Goal: Task Accomplishment & Management: Manage account settings

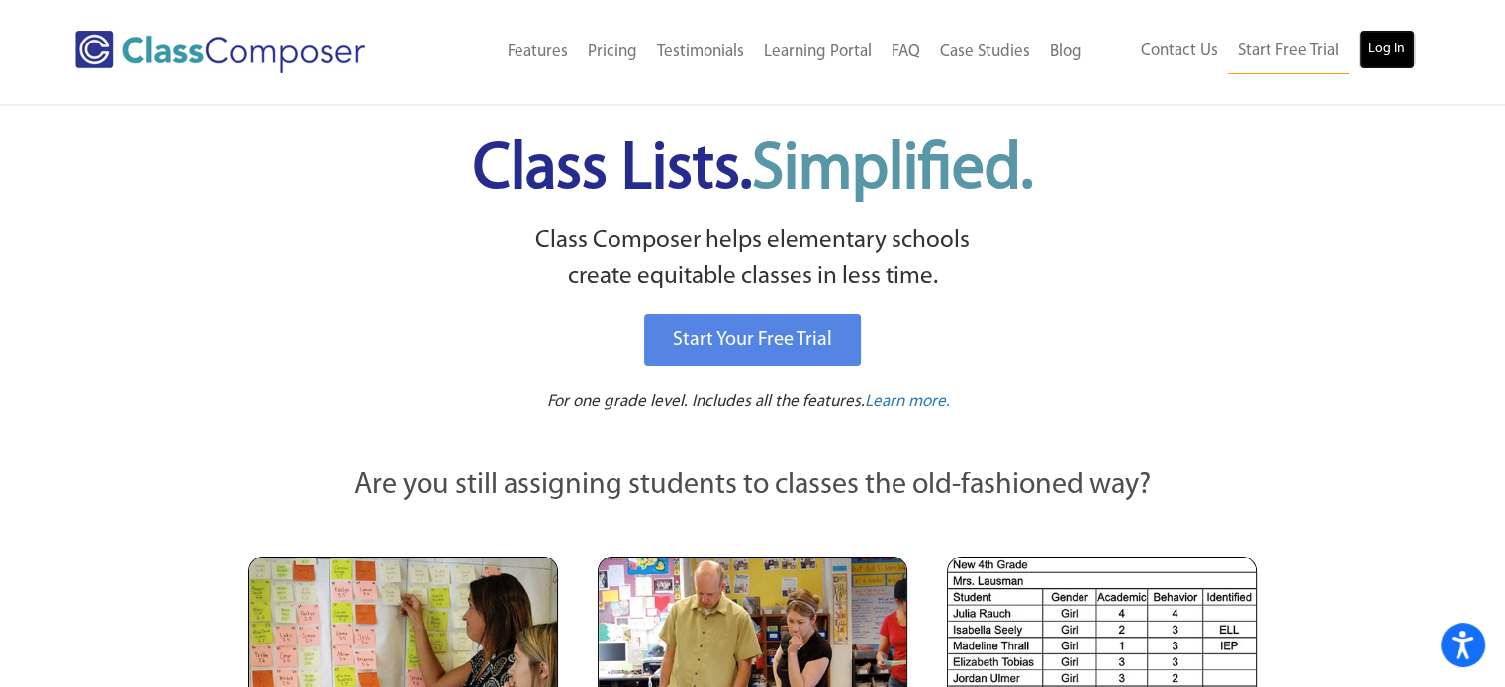
click at [1394, 55] on link "Log In" at bounding box center [1386, 50] width 56 height 40
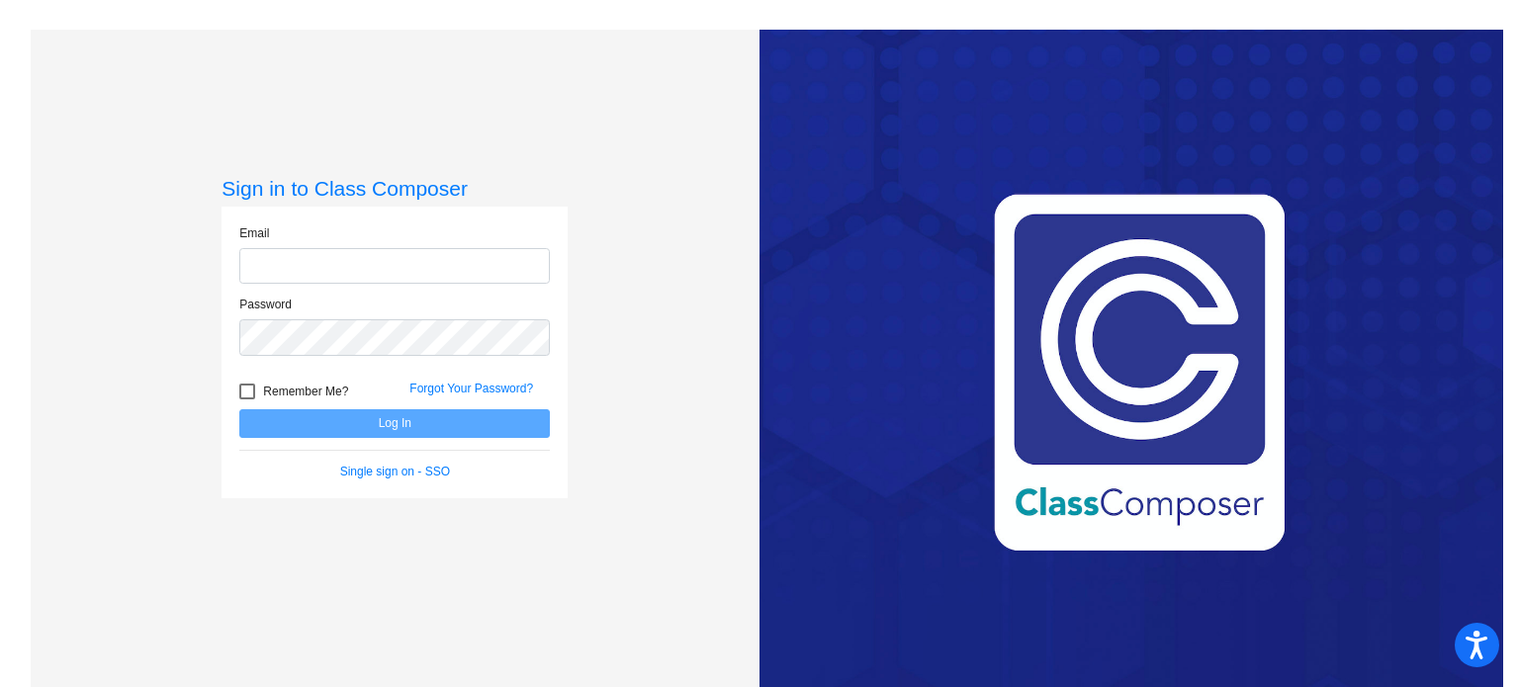
type input "Gayle.Albrecht@k12.nd.us"
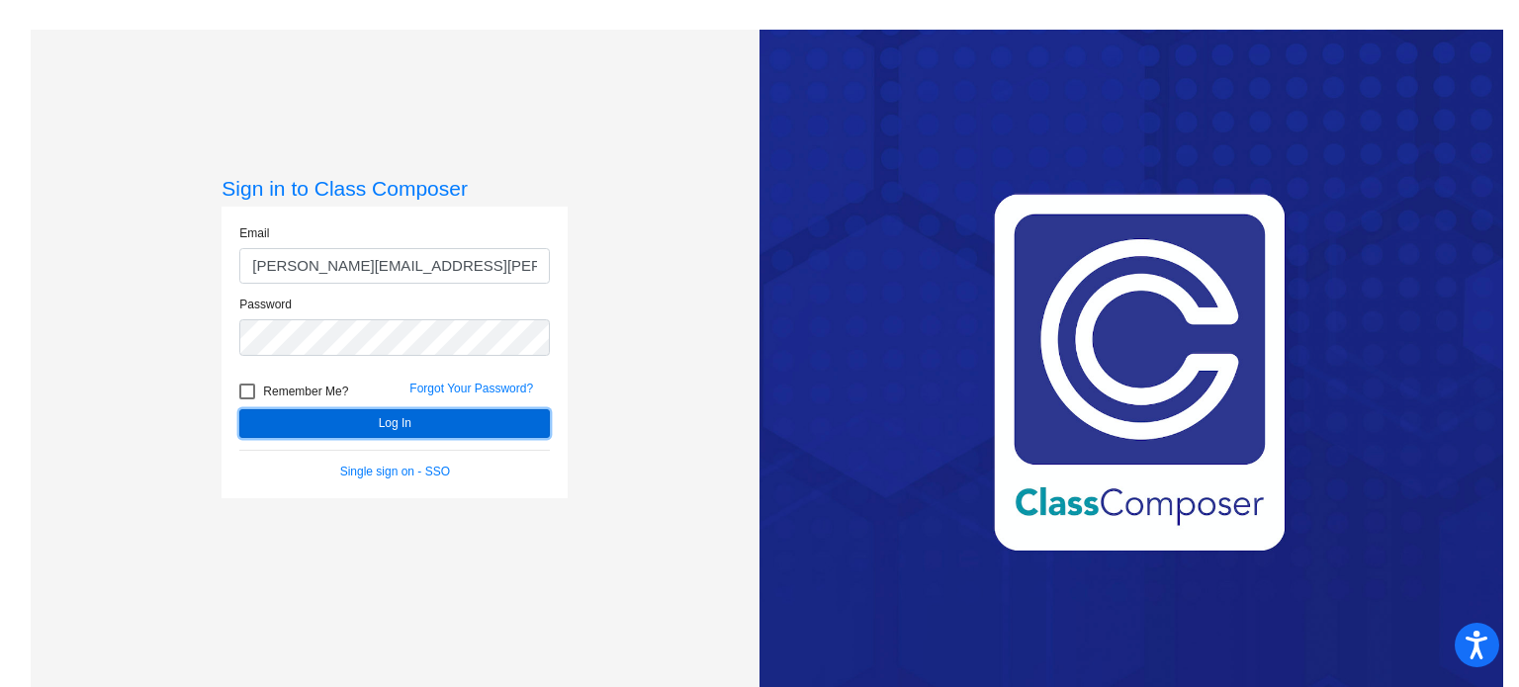
click at [392, 416] on button "Log In" at bounding box center [394, 424] width 311 height 29
